Goal: Download file/media

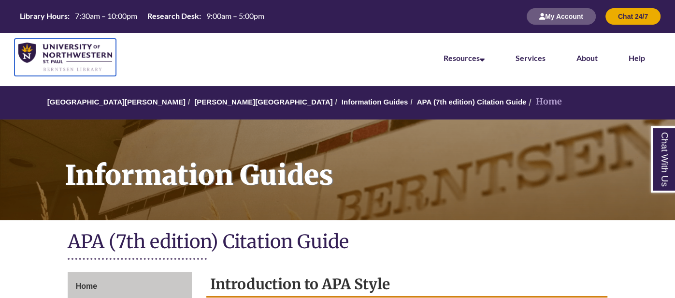
click at [21, 49] on img at bounding box center [65, 57] width 94 height 29
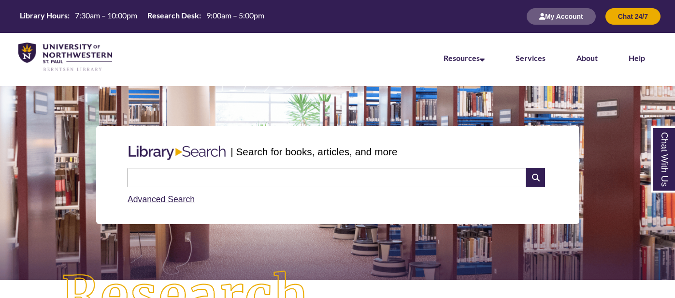
scroll to position [229, 0]
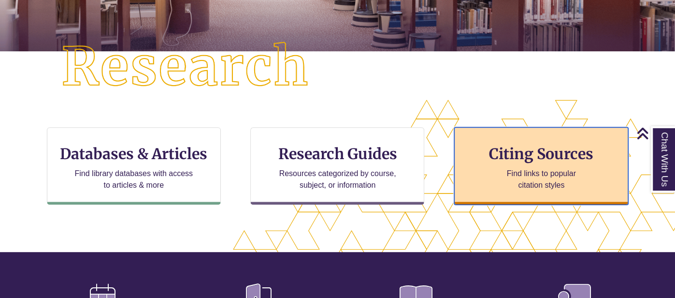
click at [545, 168] on p "Find links to popular citation styles" at bounding box center [541, 179] width 94 height 23
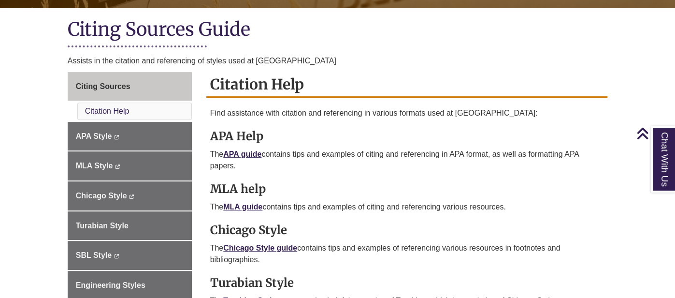
scroll to position [217, 0]
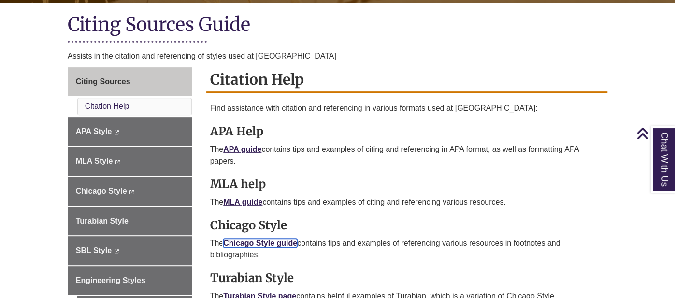
click at [284, 240] on link "Chicago Style guide" at bounding box center [260, 243] width 74 height 8
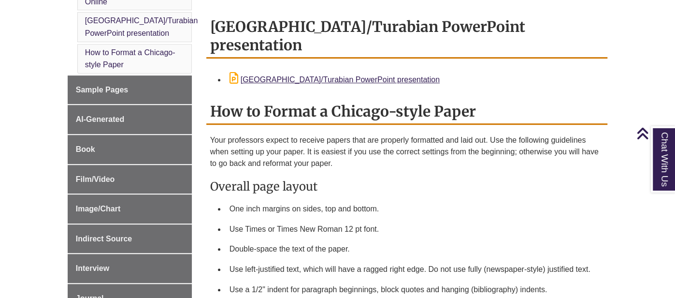
scroll to position [334, 0]
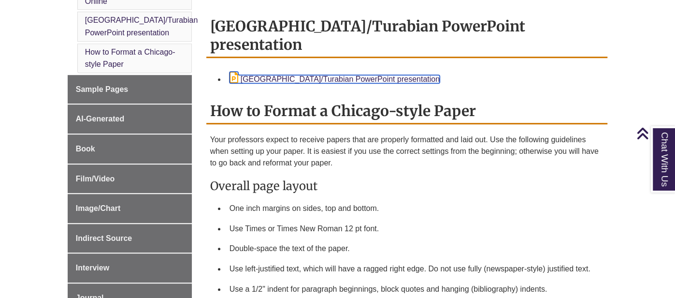
click at [305, 75] on link "[GEOGRAPHIC_DATA]/Turabian PowerPoint presentation" at bounding box center [335, 79] width 210 height 8
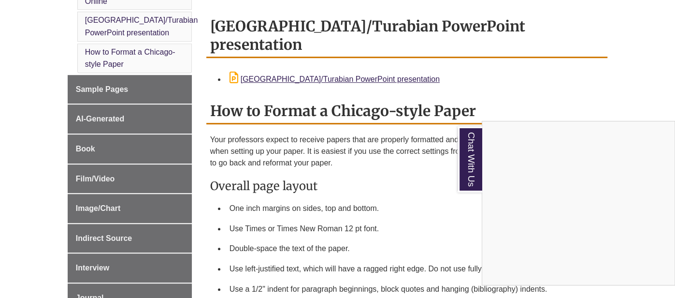
click at [603, 90] on div "Chat With Us" at bounding box center [337, 149] width 675 height 298
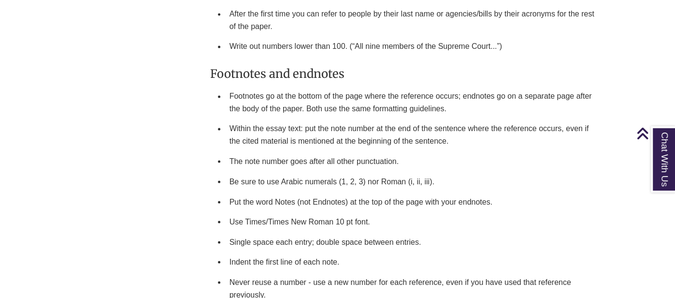
scroll to position [1116, 0]
